Goal: Task Accomplishment & Management: Use online tool/utility

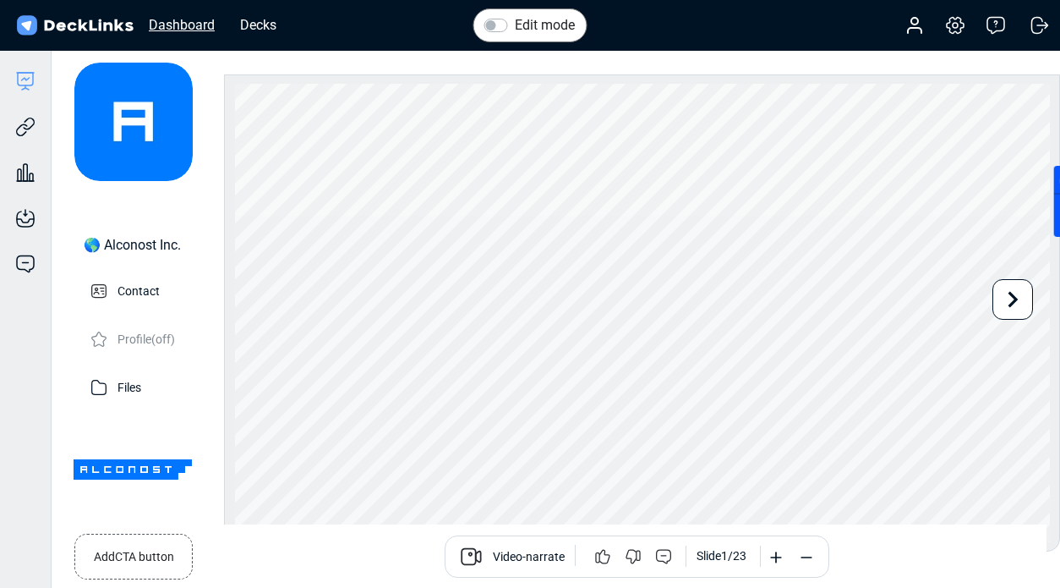
click at [212, 20] on div "Dashboard" at bounding box center [181, 24] width 83 height 21
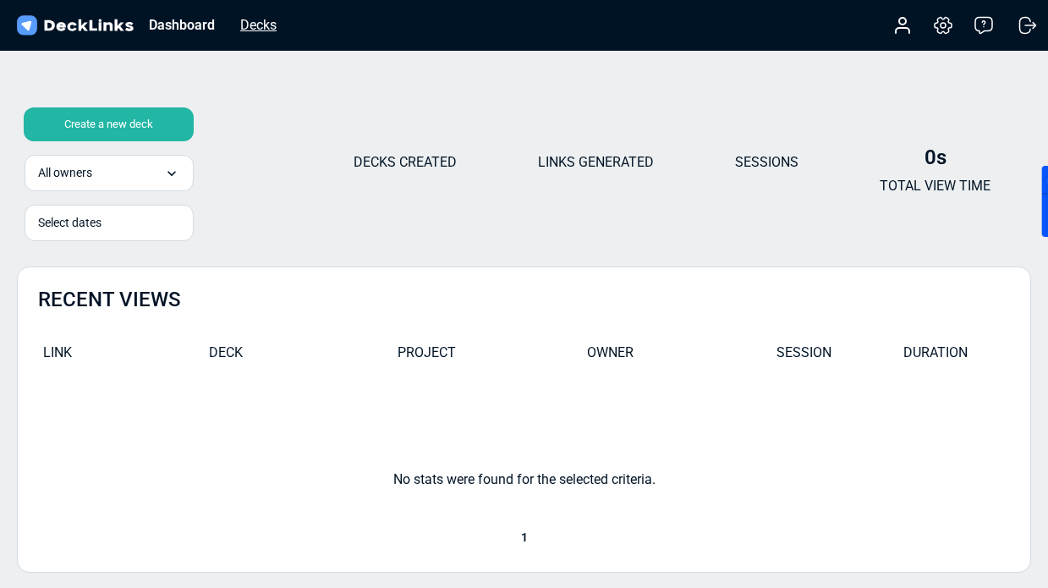
click at [259, 30] on div "Decks" at bounding box center [258, 24] width 53 height 21
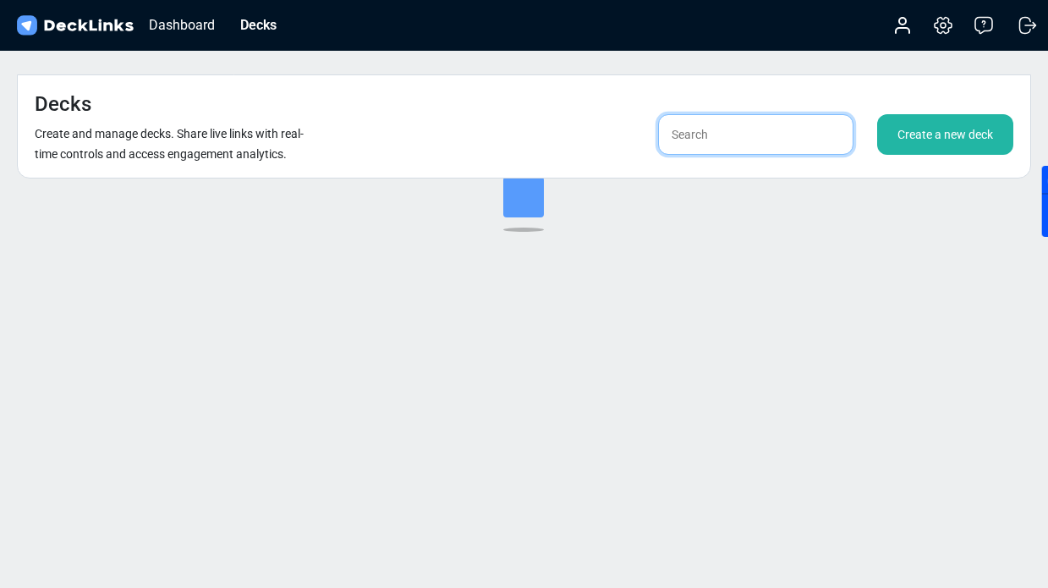
click at [733, 114] on input "text" at bounding box center [755, 134] width 195 height 41
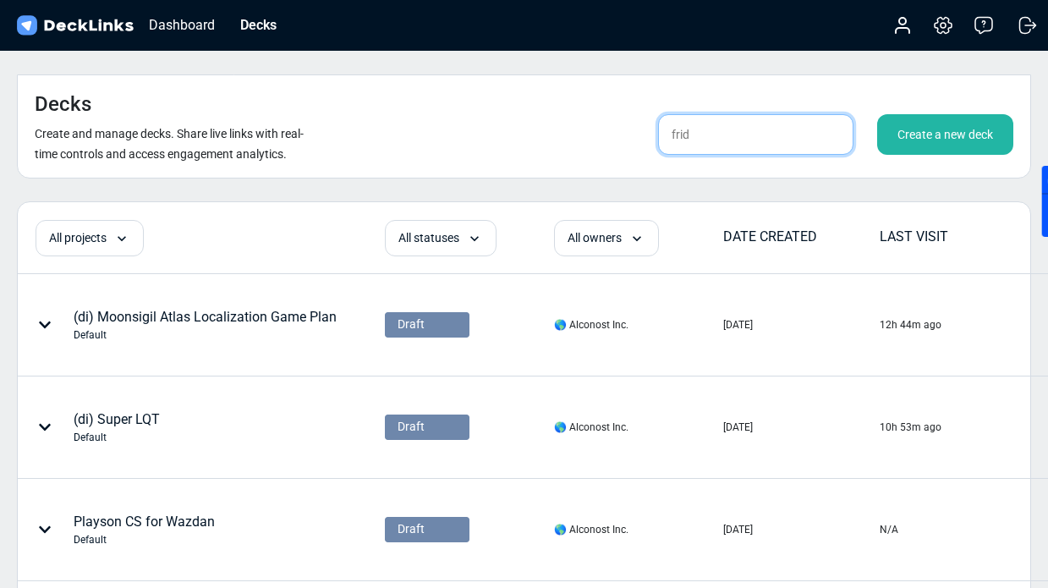
type input "[PERSON_NAME]"
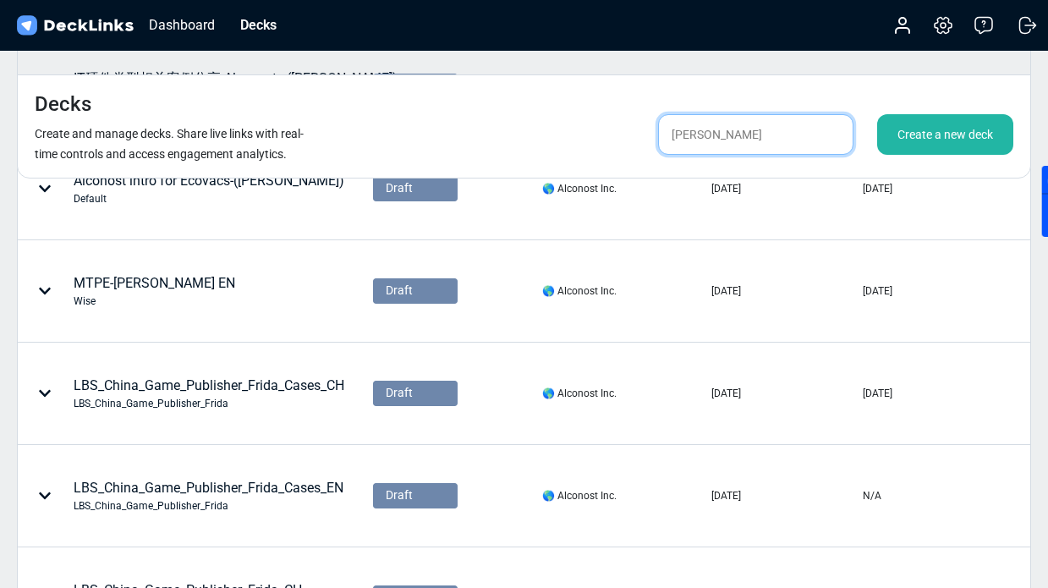
scroll to position [388, 0]
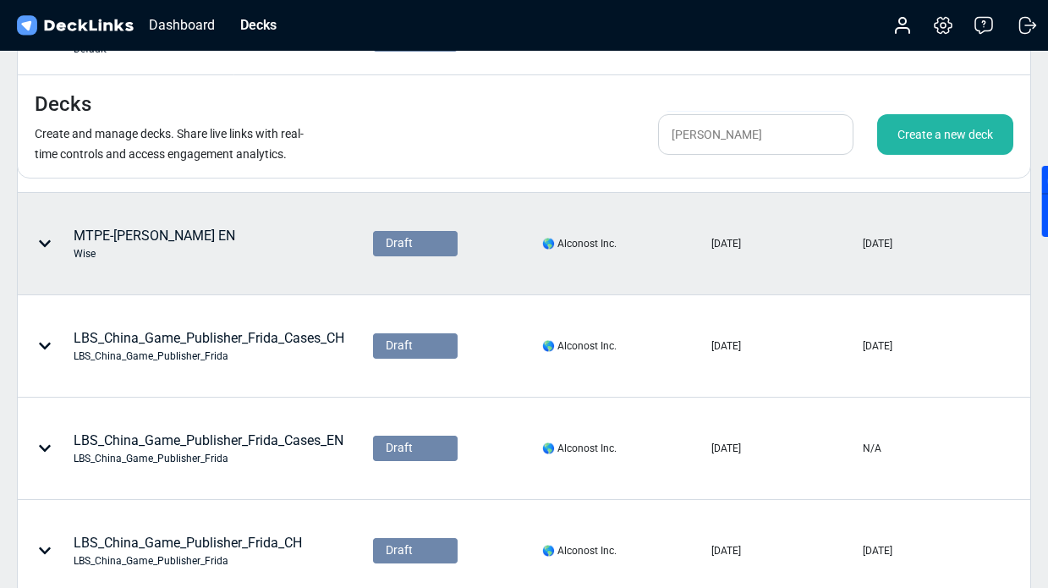
click at [138, 226] on div "MTPE-[PERSON_NAME] EN [PERSON_NAME]" at bounding box center [155, 244] width 162 height 36
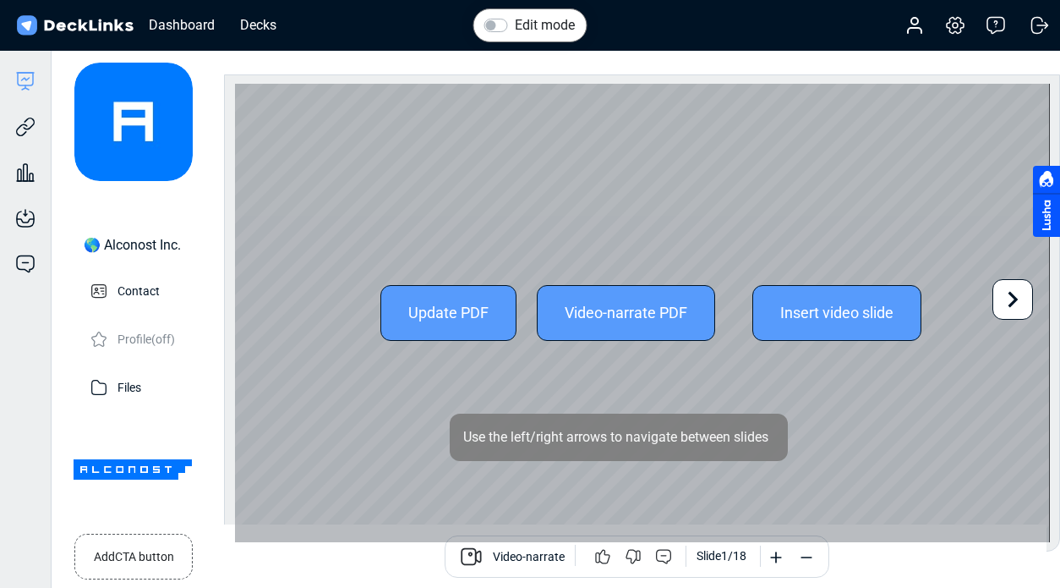
click at [1016, 283] on icon at bounding box center [1013, 299] width 32 height 32
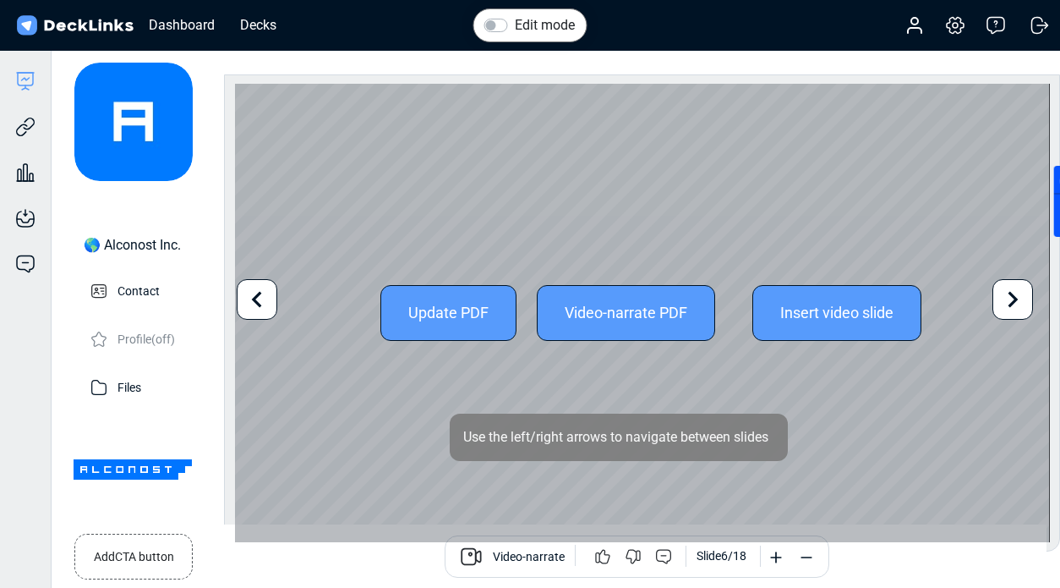
click at [1016, 283] on icon at bounding box center [1013, 299] width 32 height 32
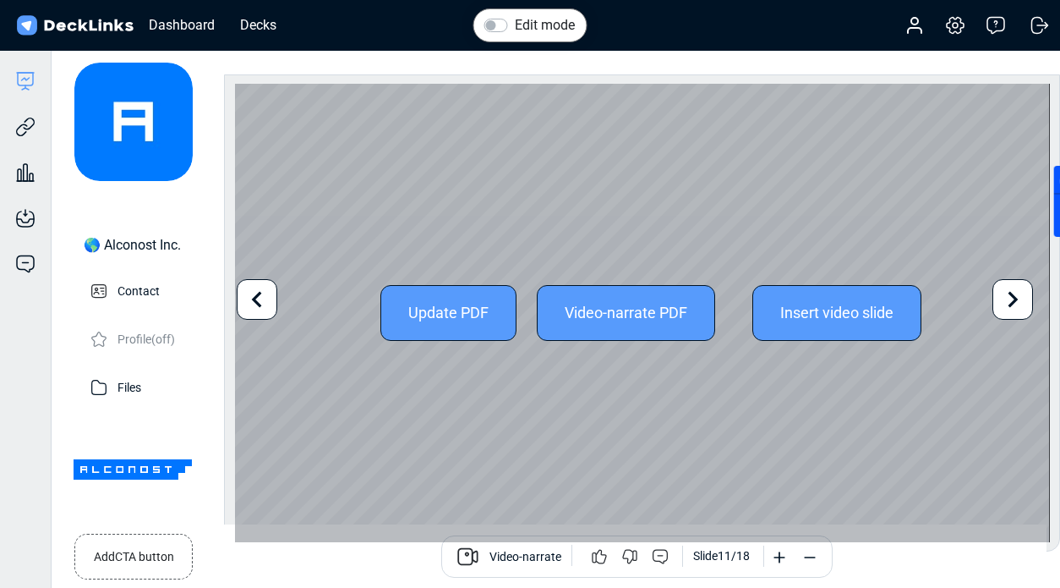
click at [1016, 283] on icon at bounding box center [1013, 299] width 32 height 32
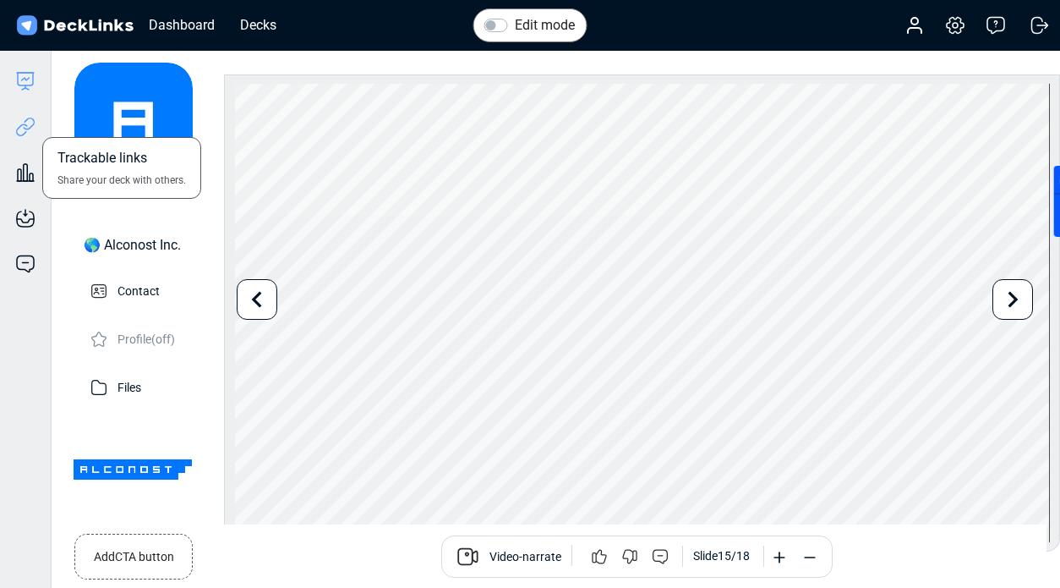
click at [18, 132] on icon at bounding box center [25, 127] width 20 height 20
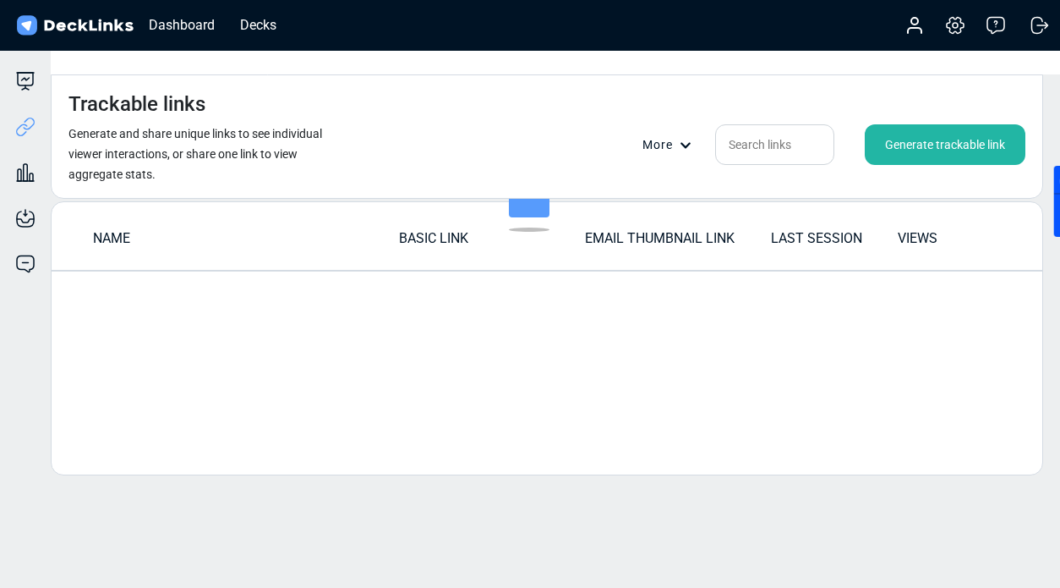
click at [901, 124] on div "Generate trackable link" at bounding box center [945, 144] width 161 height 41
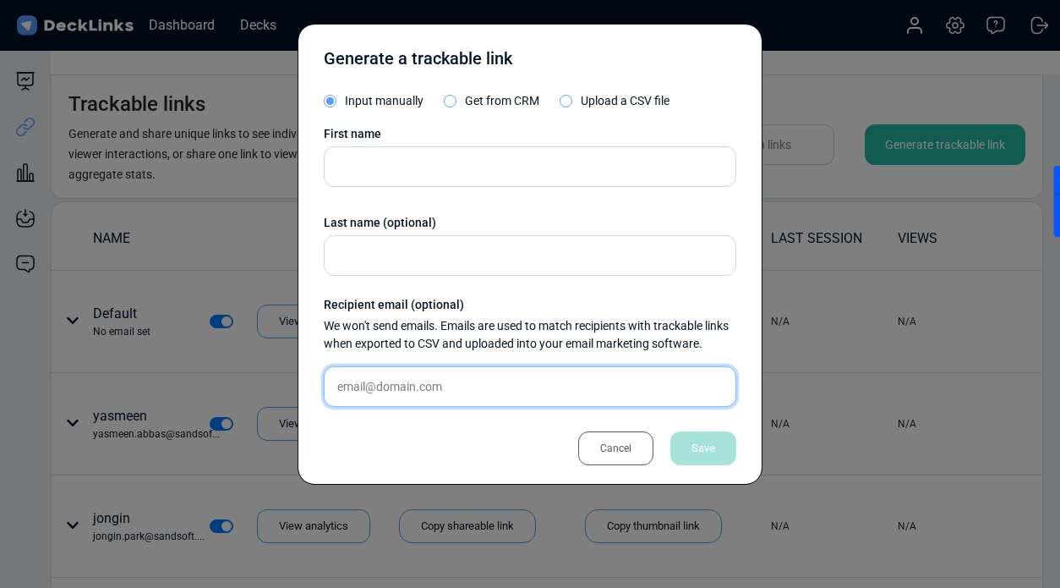
click at [403, 375] on input "text" at bounding box center [530, 386] width 413 height 41
paste input "[EMAIL_ADDRESS][DOMAIN_NAME]"
type input "[EMAIL_ADDRESS][DOMAIN_NAME]"
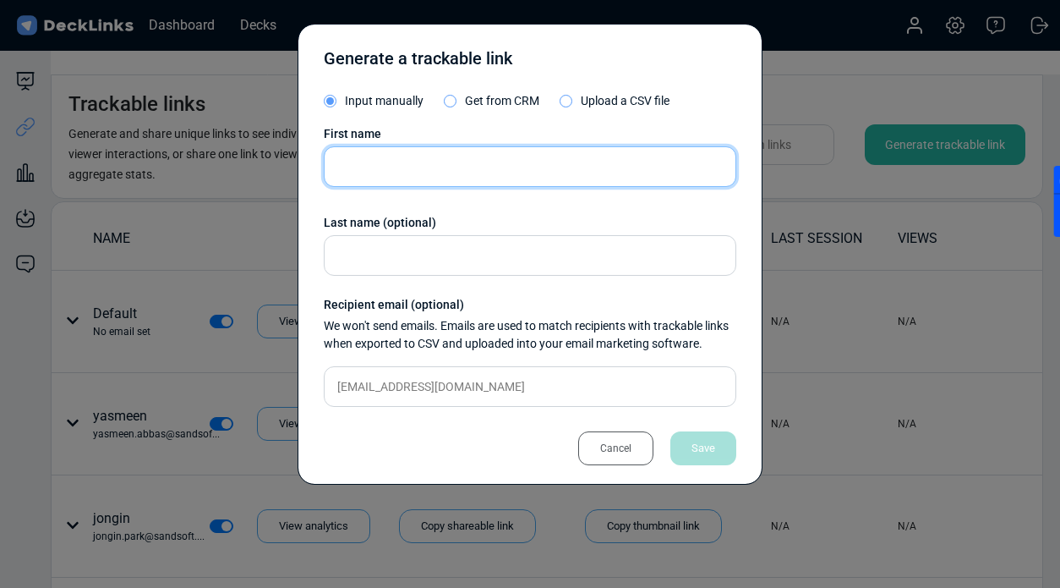
click at [429, 182] on input "text" at bounding box center [530, 166] width 413 height 41
paste input "[PERSON_NAME],"
type input "[PERSON_NAME]"
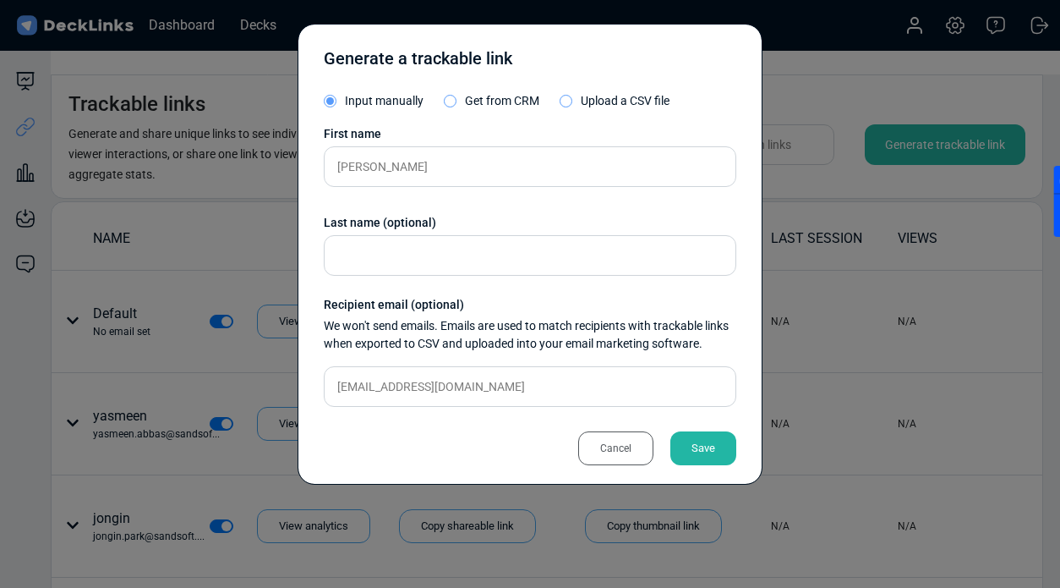
click at [693, 462] on div "Save" at bounding box center [704, 448] width 66 height 34
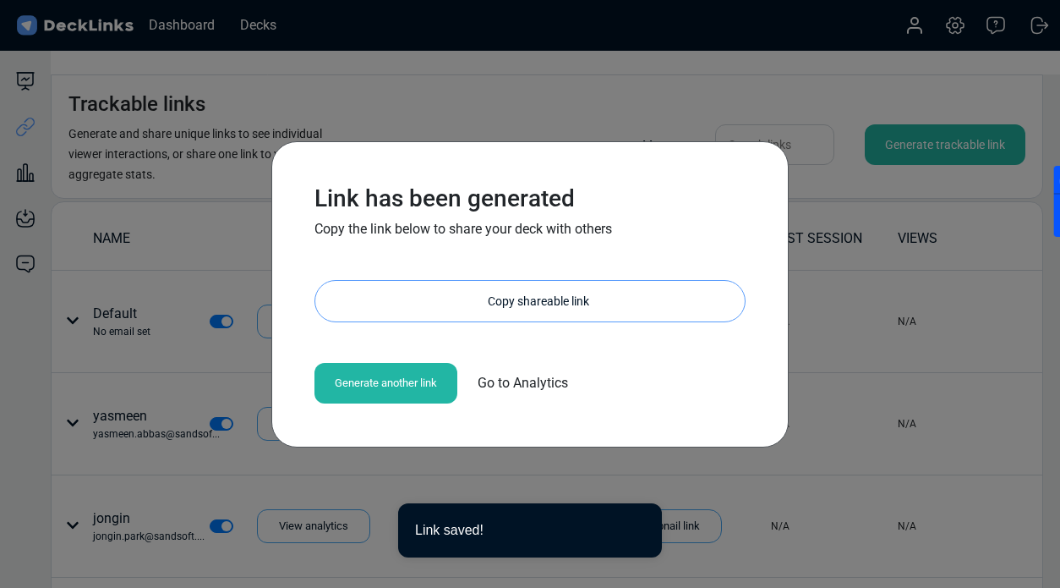
click at [518, 300] on div "Copy shareable link" at bounding box center [538, 301] width 413 height 41
